Goal: Contribute content

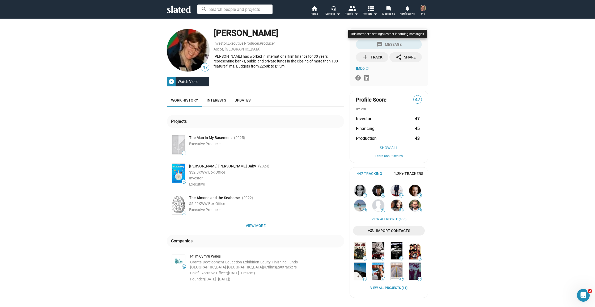
click at [387, 44] on div at bounding box center [387, 39] width 81 height 22
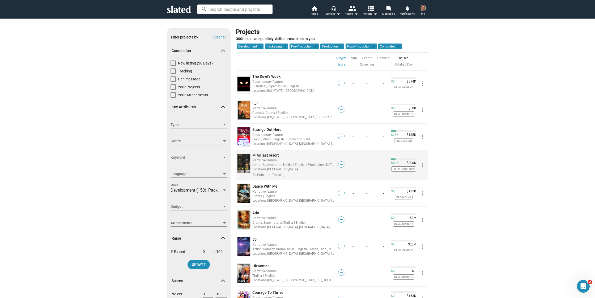
click at [290, 164] on div "Horror, Supernatural, Thriller | English | Production: [DATE]" at bounding box center [293, 164] width 82 height 5
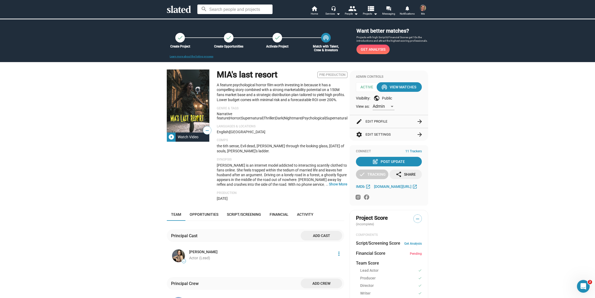
click at [379, 124] on button "edit Edit Profile arrow_forward" at bounding box center [389, 121] width 66 height 13
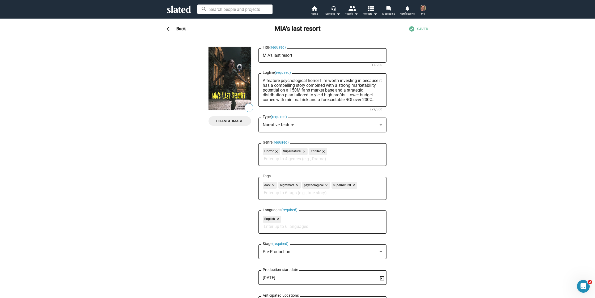
click at [292, 91] on textarea "A feature psychological horror film worth investing in because it has a compell…" at bounding box center [322, 90] width 119 height 24
type textarea "A feature psychological horror film worth investing in because it has a compell…"
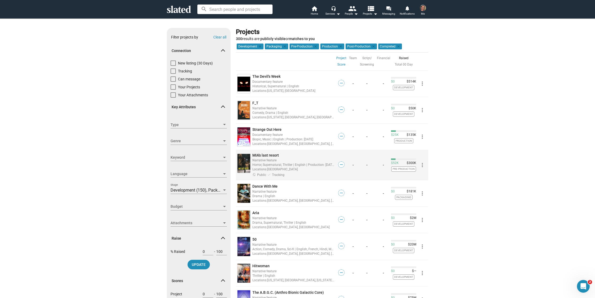
click at [297, 163] on div "Horror, Supernatural, Thriller | English | Production: [DATE]" at bounding box center [293, 164] width 82 height 5
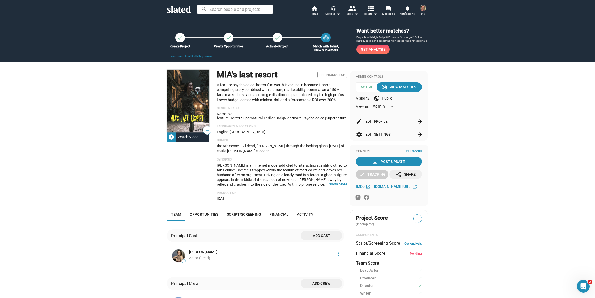
click at [332, 94] on p "A feature psychological horror film worth investing in because it has a compell…" at bounding box center [282, 93] width 131 height 20
click at [375, 126] on button "edit Edit Profile arrow_forward" at bounding box center [389, 121] width 66 height 13
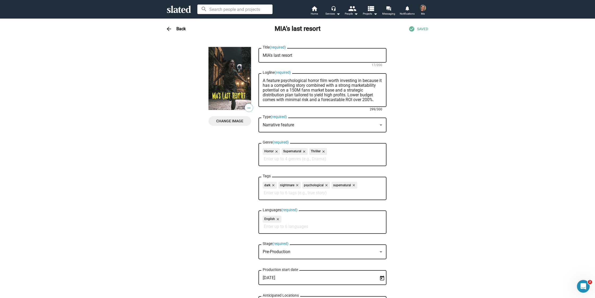
click at [290, 91] on textarea "A feature psychological horror film worth investing in because it has a compell…" at bounding box center [322, 90] width 119 height 24
click at [292, 91] on textarea "A feature psychological horror film worth investing in because it has a compell…" at bounding box center [322, 90] width 119 height 24
type textarea "A feature psychological horror film worth investing in because it has a compell…"
click at [424, 30] on span "SAVING..." at bounding box center [420, 29] width 16 height 5
click at [172, 28] on span "arrow_back" at bounding box center [169, 29] width 11 height 6
